Goal: Task Accomplishment & Management: Use online tool/utility

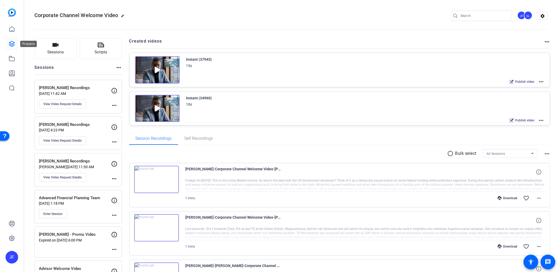
click at [14, 46] on icon at bounding box center [12, 44] width 6 height 6
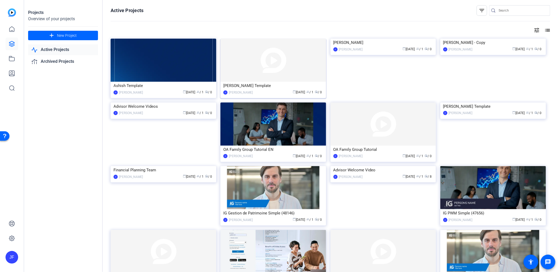
click at [232, 60] on img at bounding box center [273, 60] width 106 height 43
click at [170, 59] on img at bounding box center [164, 60] width 106 height 43
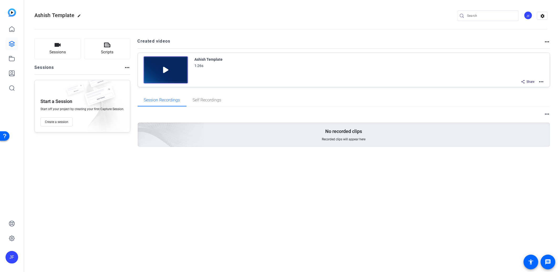
click at [547, 82] on div "[PERSON_NAME] Template 1:26s Share more_horiz" at bounding box center [344, 70] width 412 height 34
click at [540, 81] on mat-icon "more_horiz" at bounding box center [541, 82] width 6 height 6
click at [518, 87] on span "Edit in Creator" at bounding box center [522, 88] width 37 height 6
